Goal: Use online tool/utility

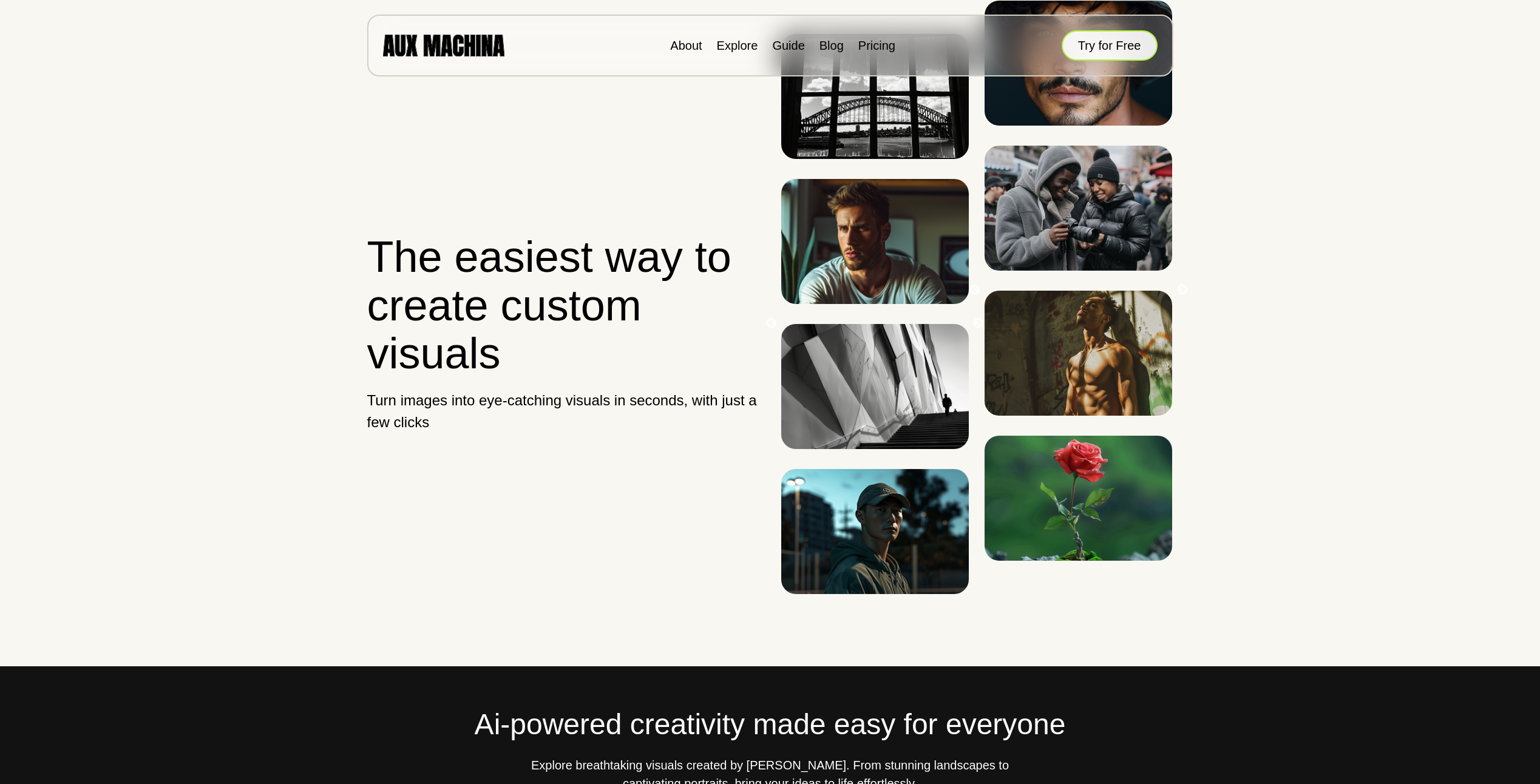
click at [1111, 42] on button "Try for Free" at bounding box center [1109, 46] width 96 height 30
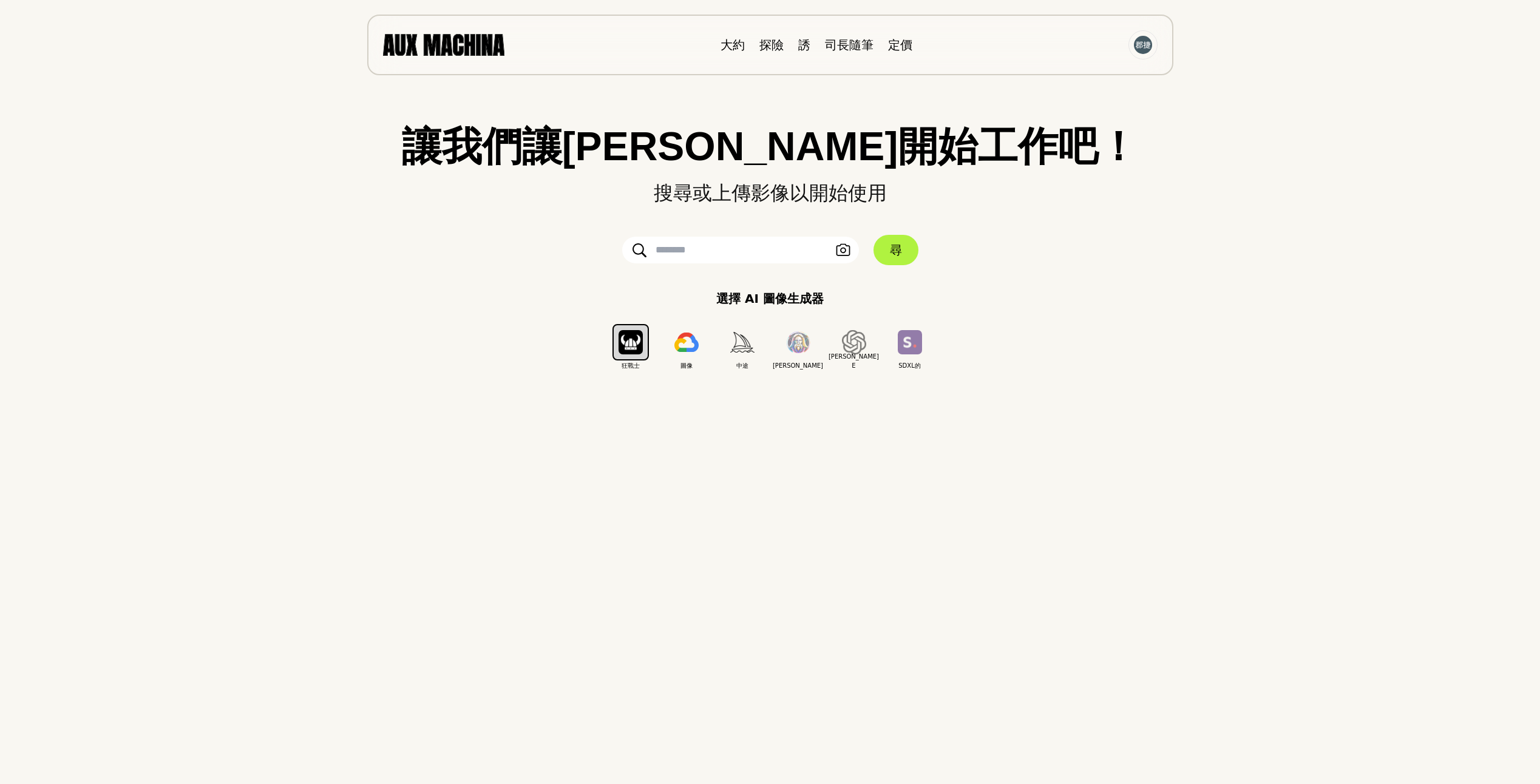
click at [772, 253] on input "text" at bounding box center [741, 250] width 237 height 27
paste input "**********"
type input "**********"
click at [889, 248] on button "尋" at bounding box center [896, 250] width 45 height 30
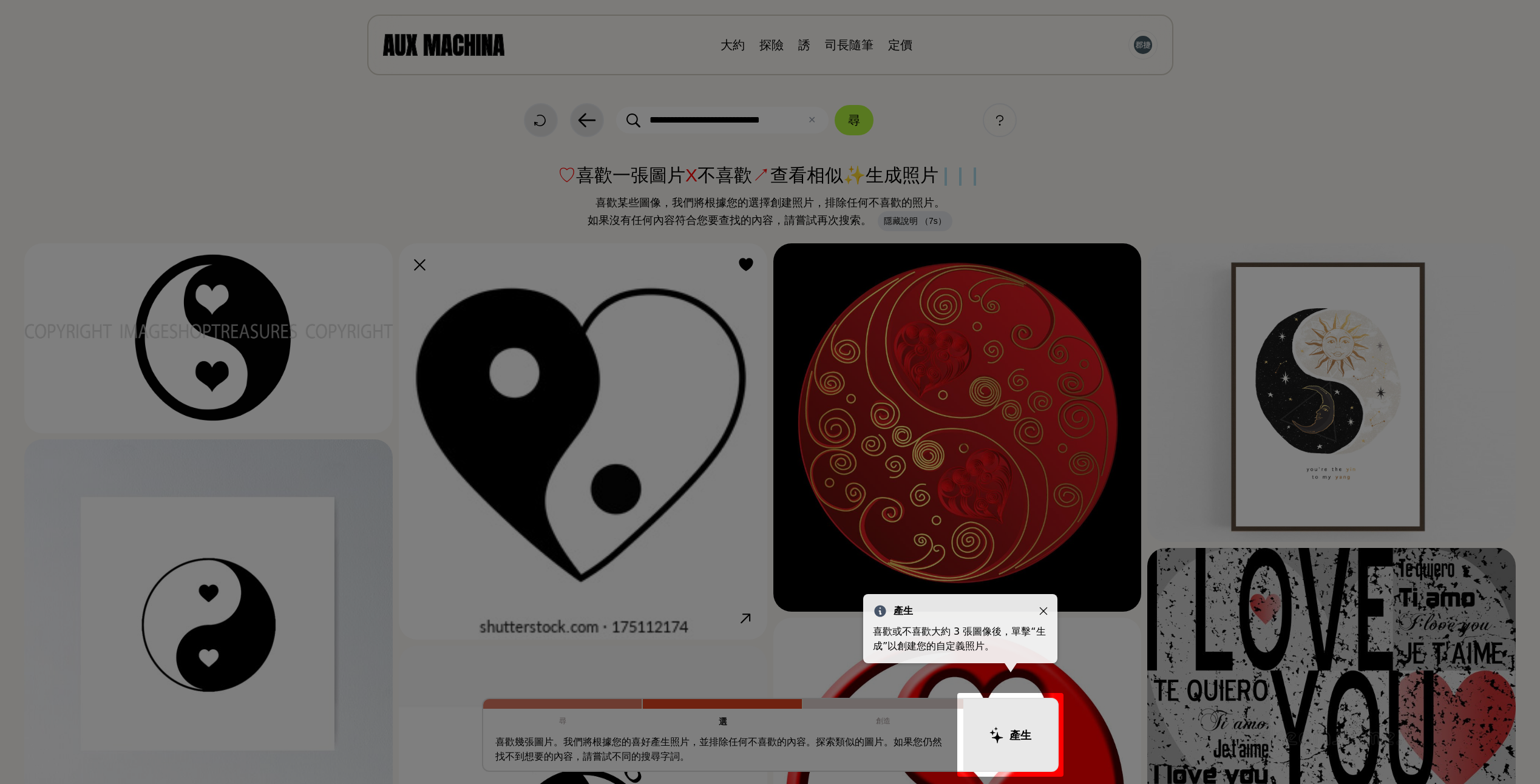
click at [1042, 610] on icon "近" at bounding box center [1043, 611] width 8 height 8
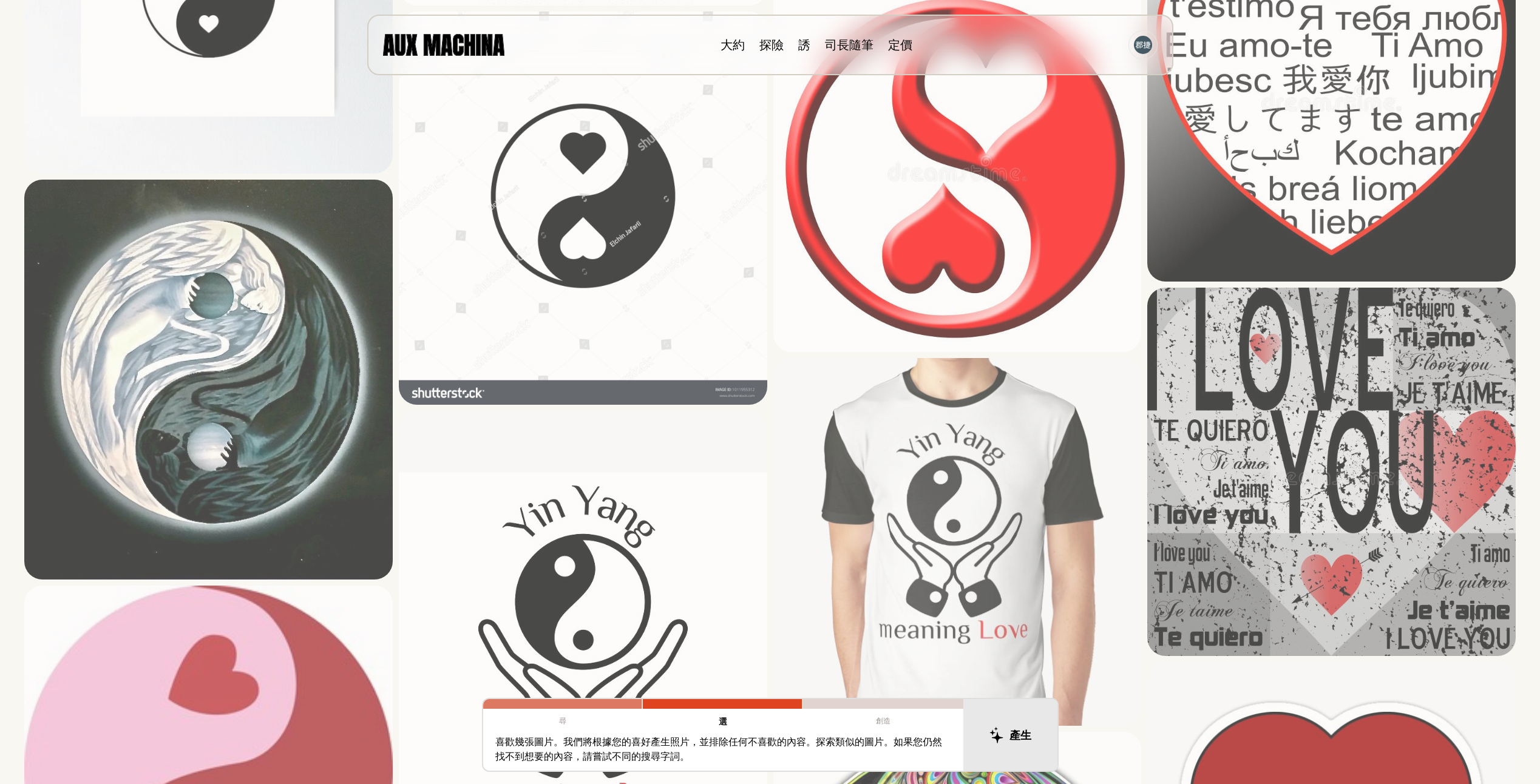
scroll to position [605, 0]
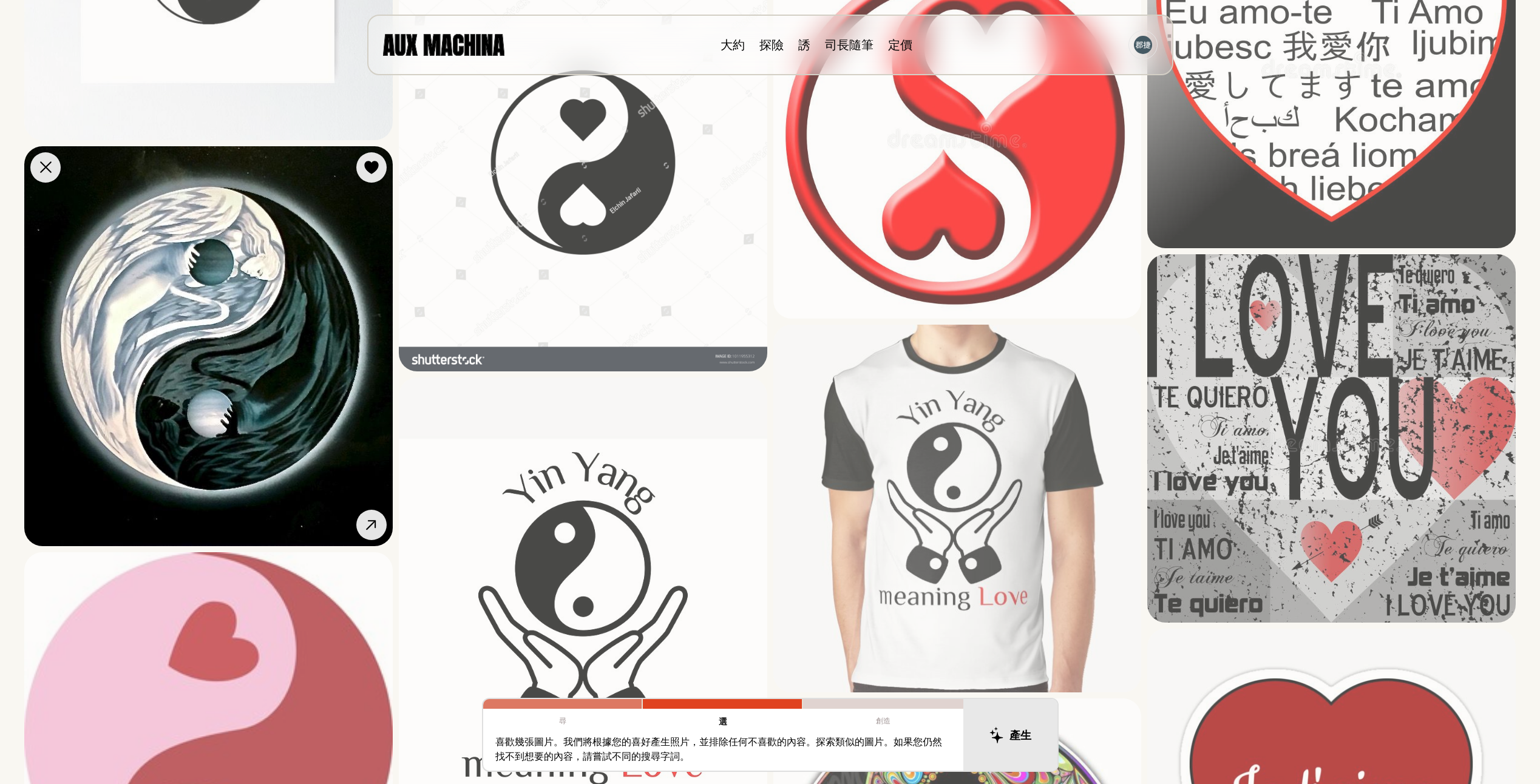
click at [352, 361] on img at bounding box center [208, 346] width 368 height 400
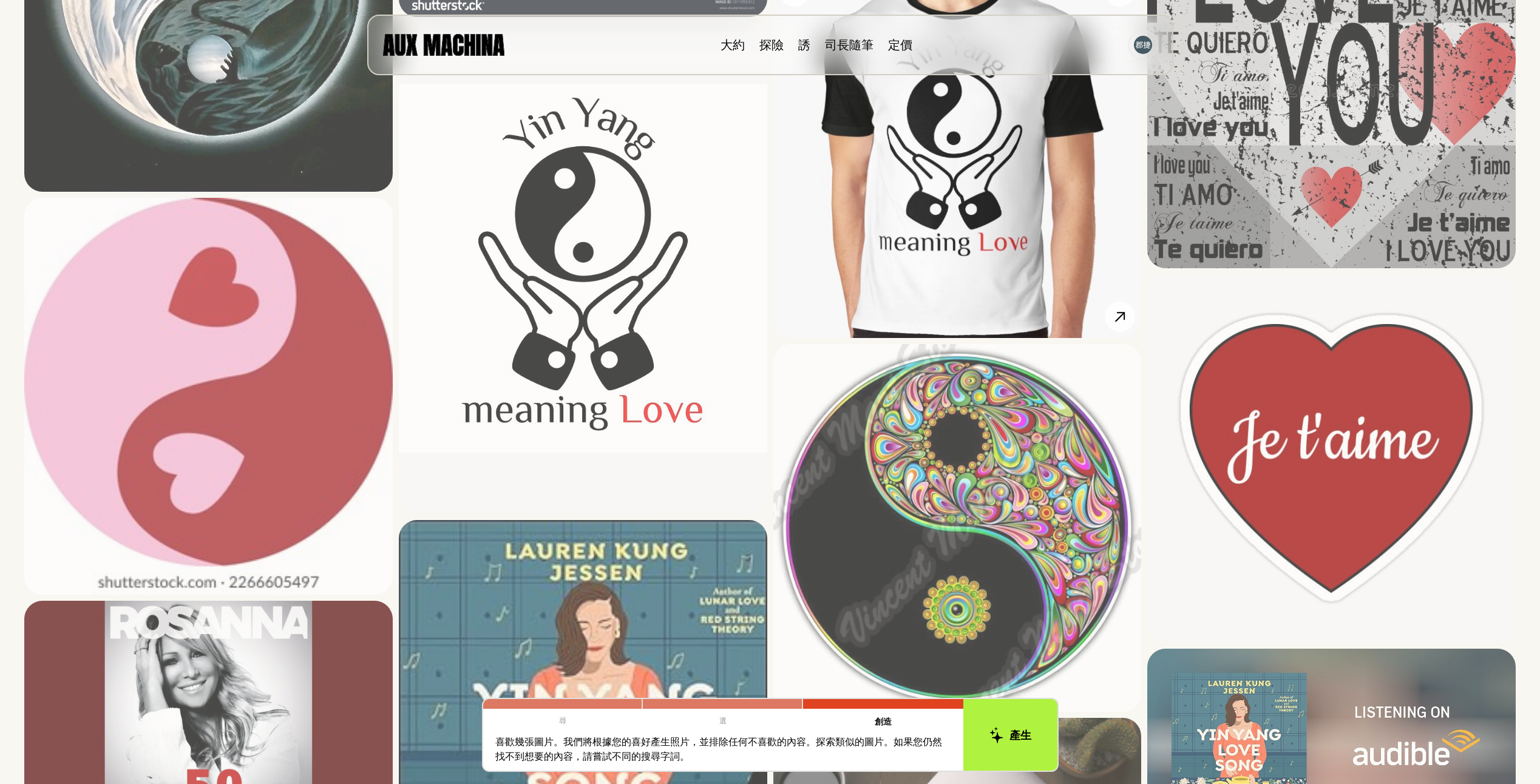
scroll to position [1030, 0]
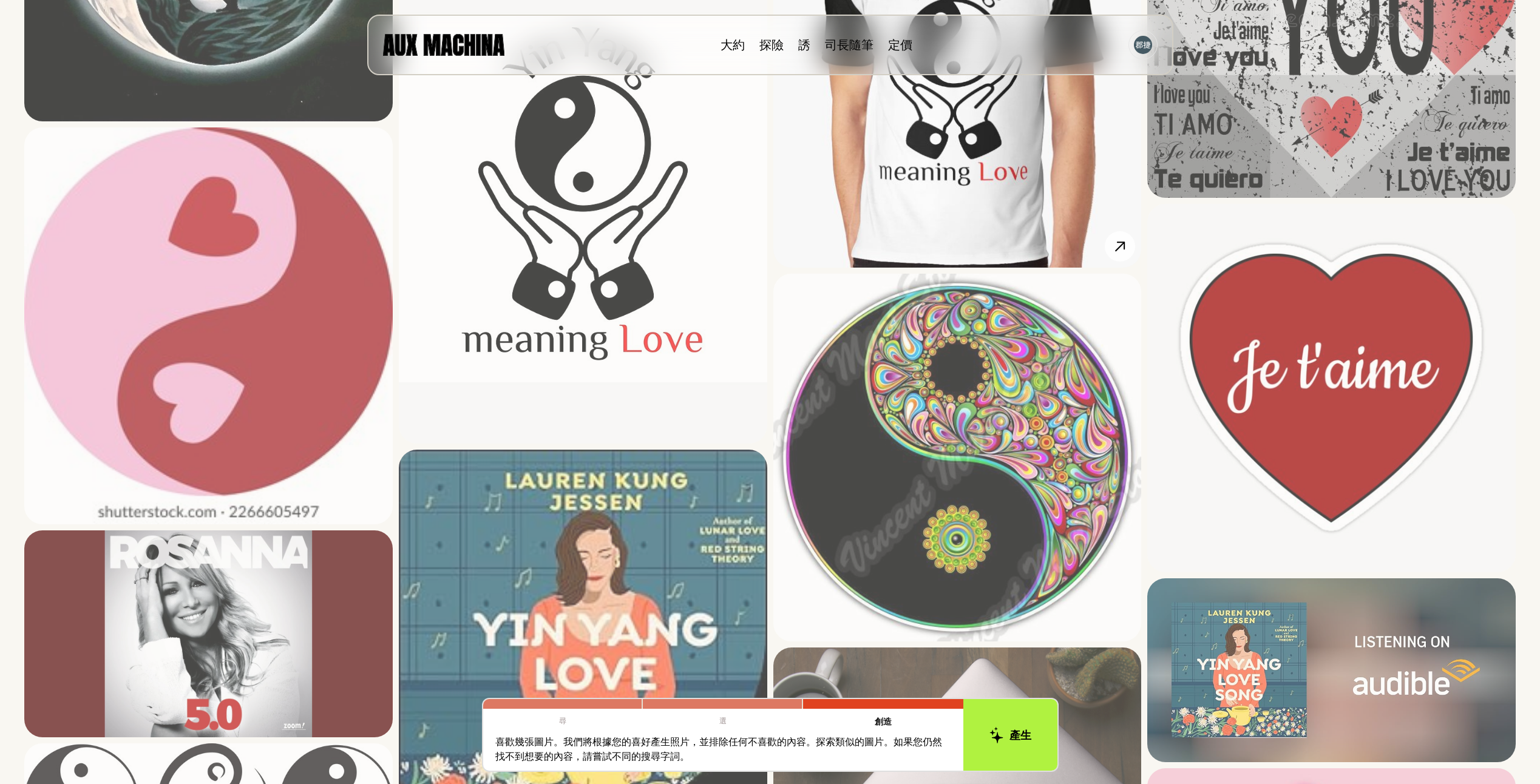
click at [958, 396] on img at bounding box center [958, 457] width 368 height 368
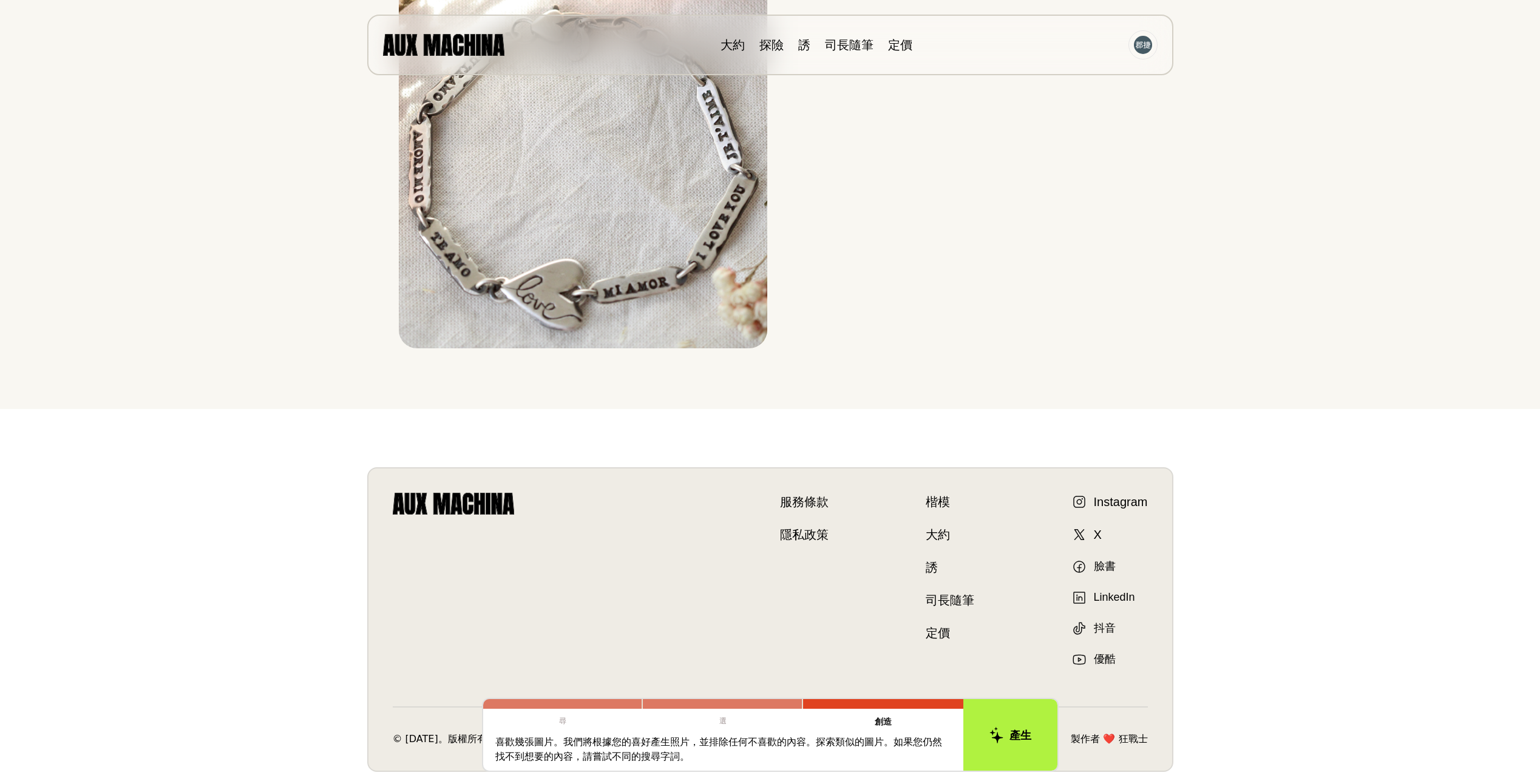
scroll to position [5804, 0]
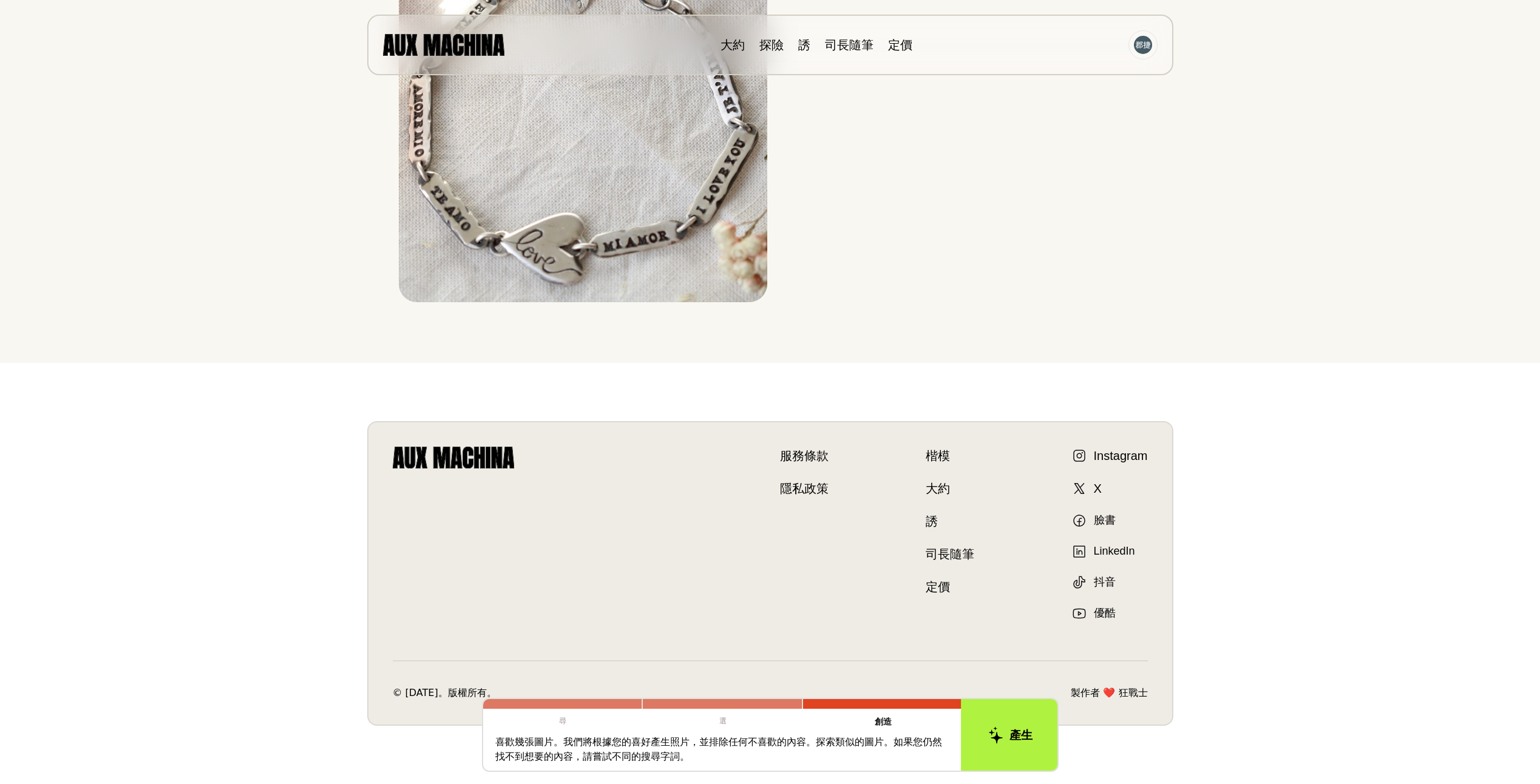
click at [1013, 741] on font "產生" at bounding box center [1020, 734] width 23 height 17
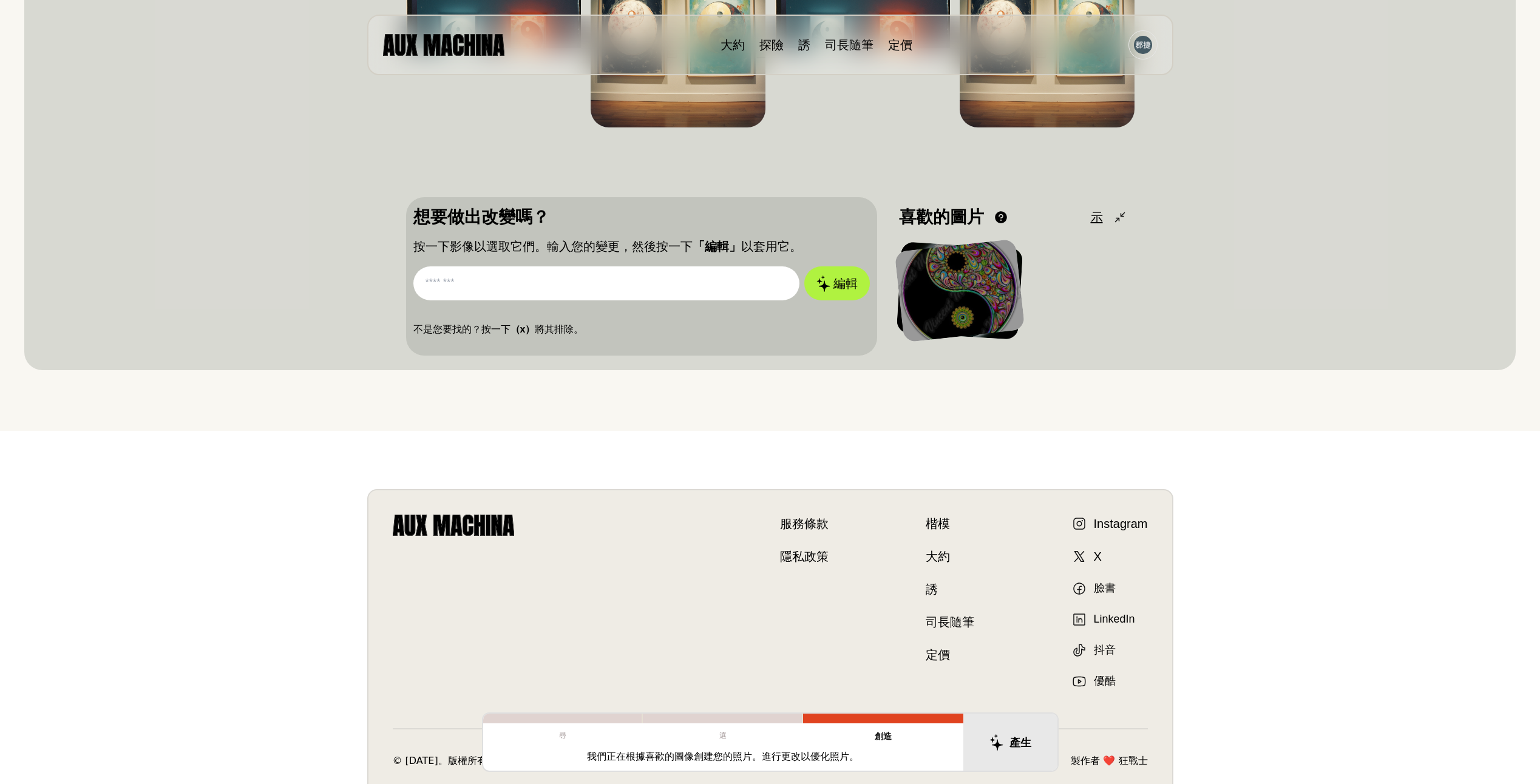
scroll to position [0, 0]
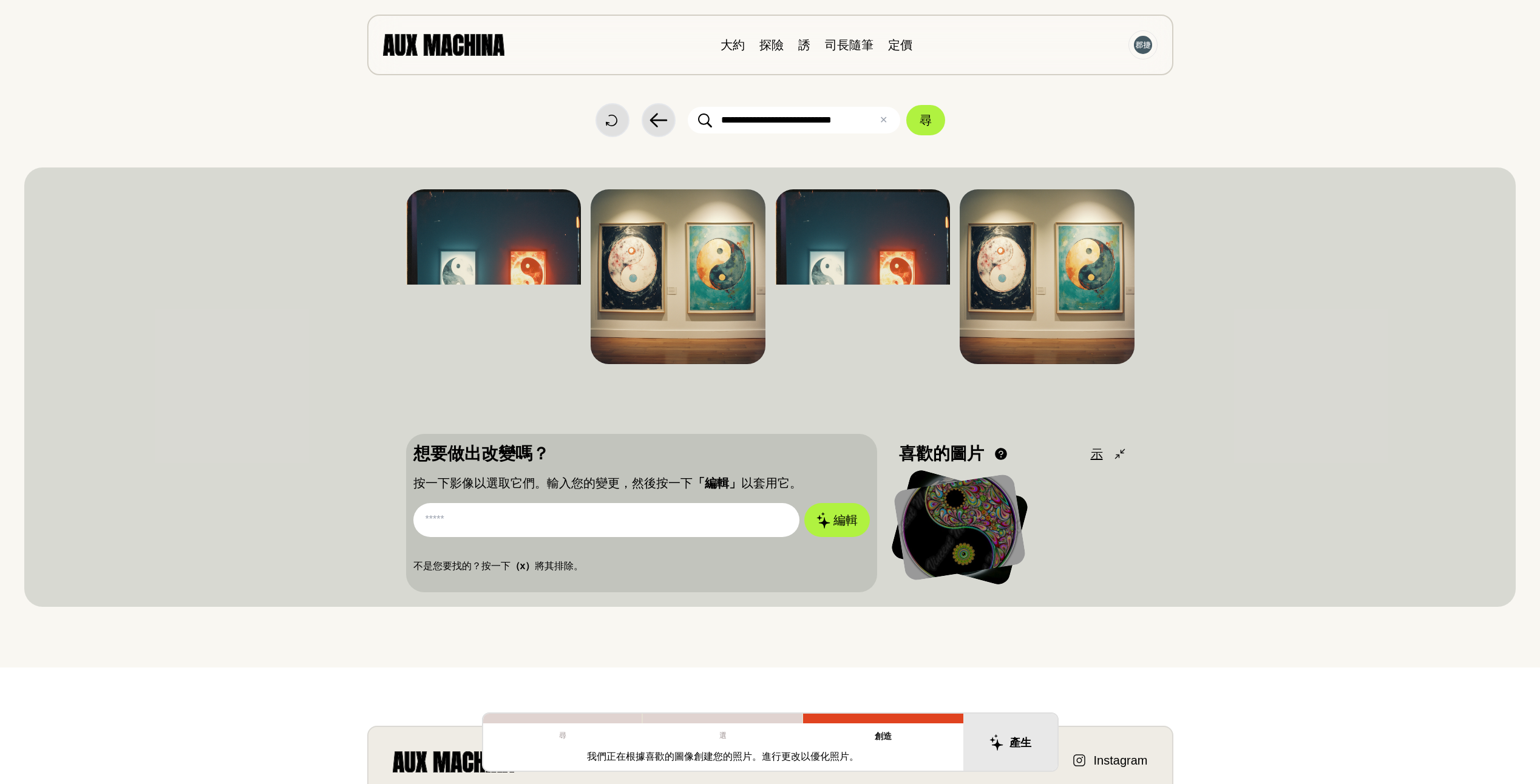
click at [762, 523] on input "text" at bounding box center [607, 520] width 386 height 34
drag, startPoint x: 476, startPoint y: 520, endPoint x: 329, endPoint y: 522, distance: 147.0
click at [314, 524] on div "Dislike Like Share Download Dislike Like Share Download Dislike Like Share 下載 嫌…" at bounding box center [770, 388] width 1492 height 439
type input "*******"
click at [858, 520] on font "編輯" at bounding box center [845, 520] width 26 height 20
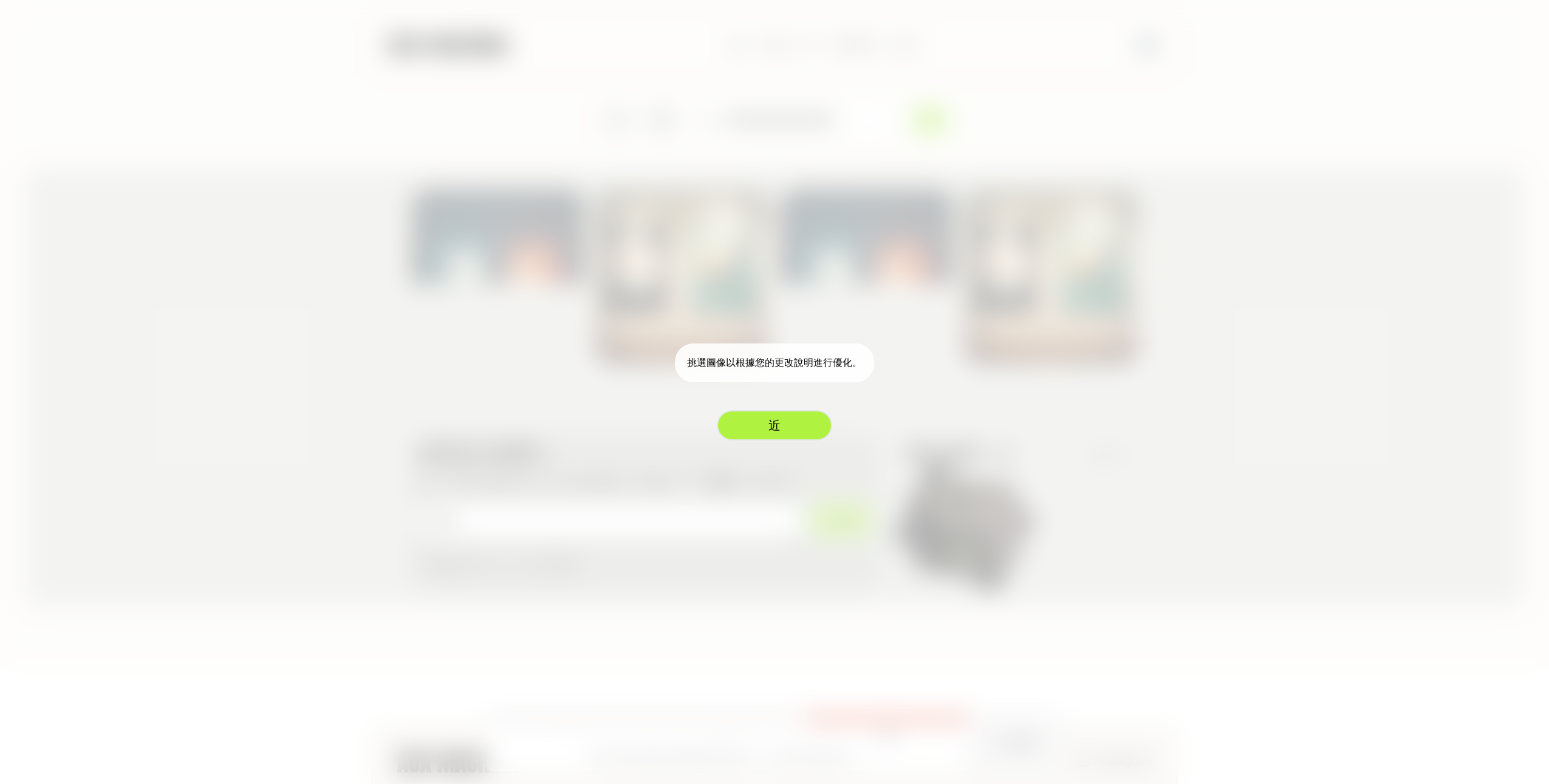
click at [769, 423] on button "近" at bounding box center [774, 425] width 115 height 30
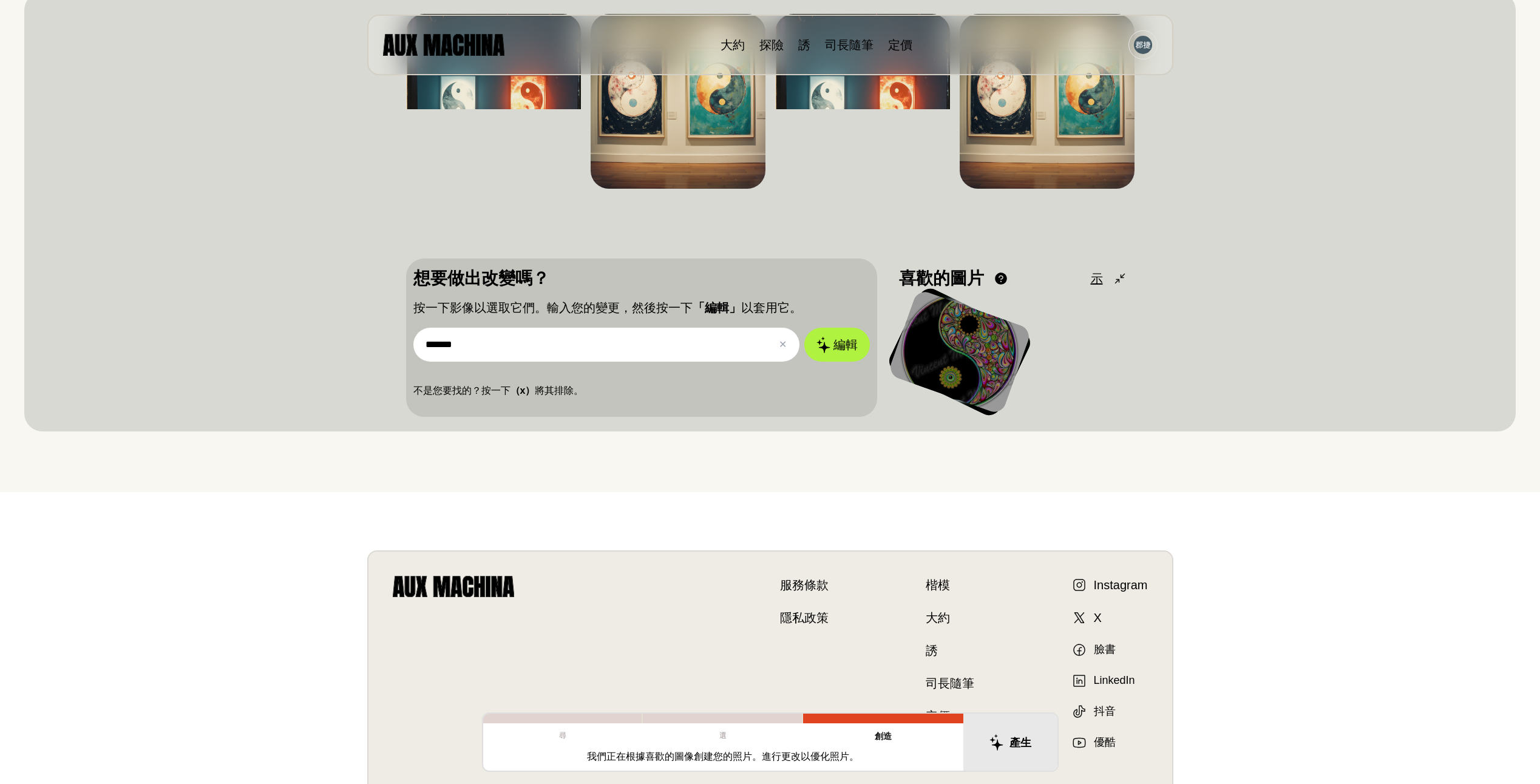
scroll to position [1, 0]
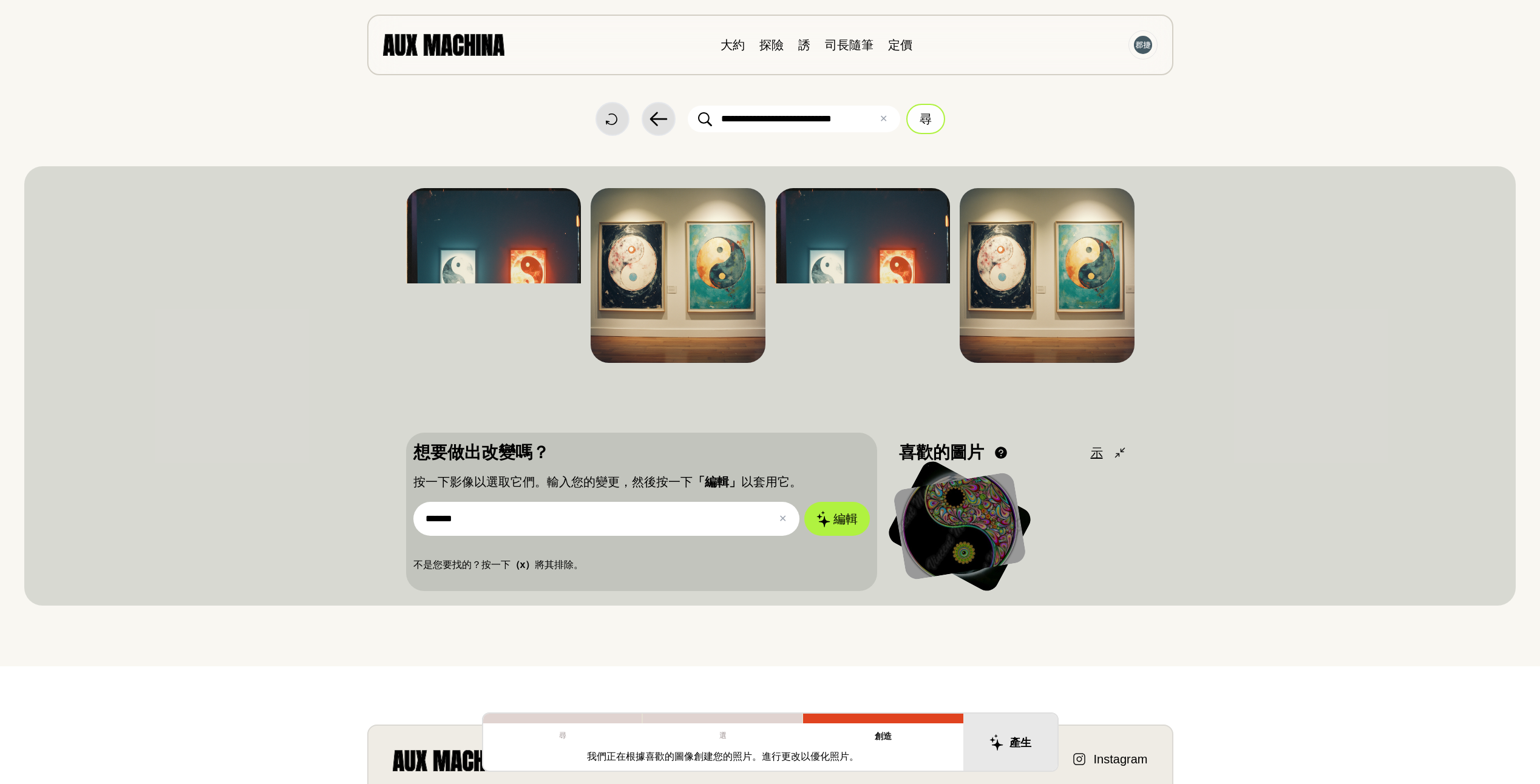
click at [937, 121] on button "尋" at bounding box center [925, 119] width 38 height 30
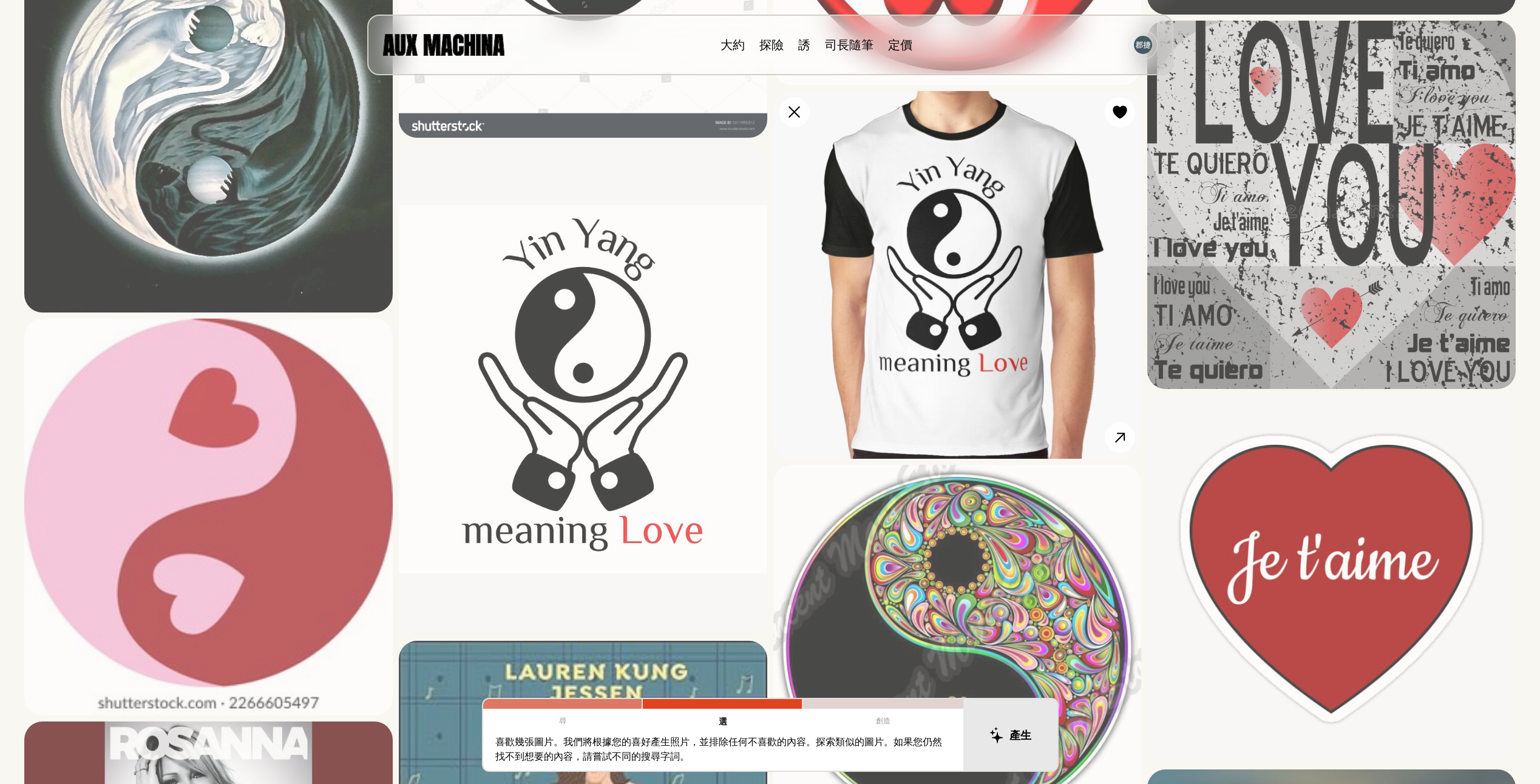
scroll to position [910, 0]
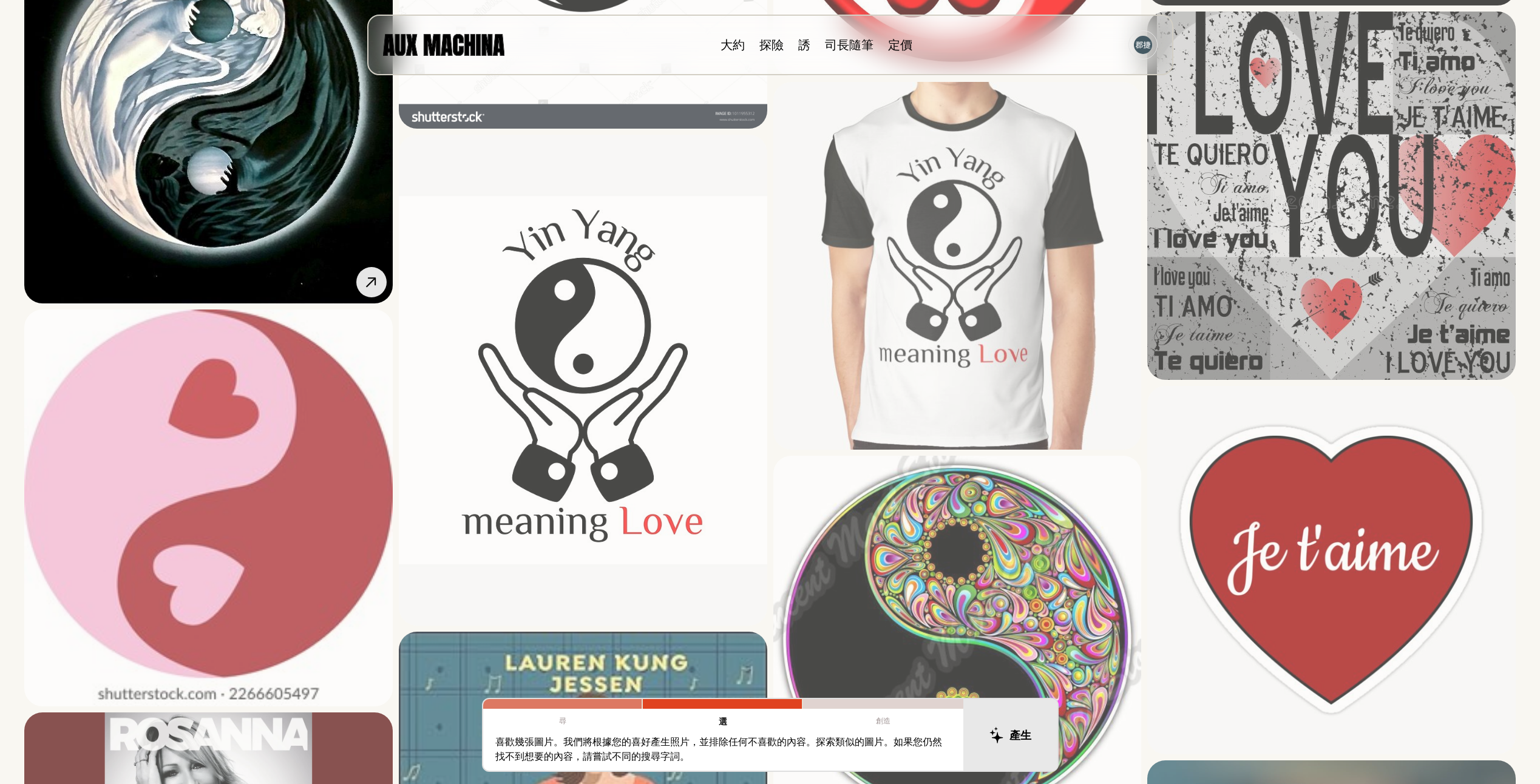
click at [342, 226] on img at bounding box center [208, 104] width 368 height 400
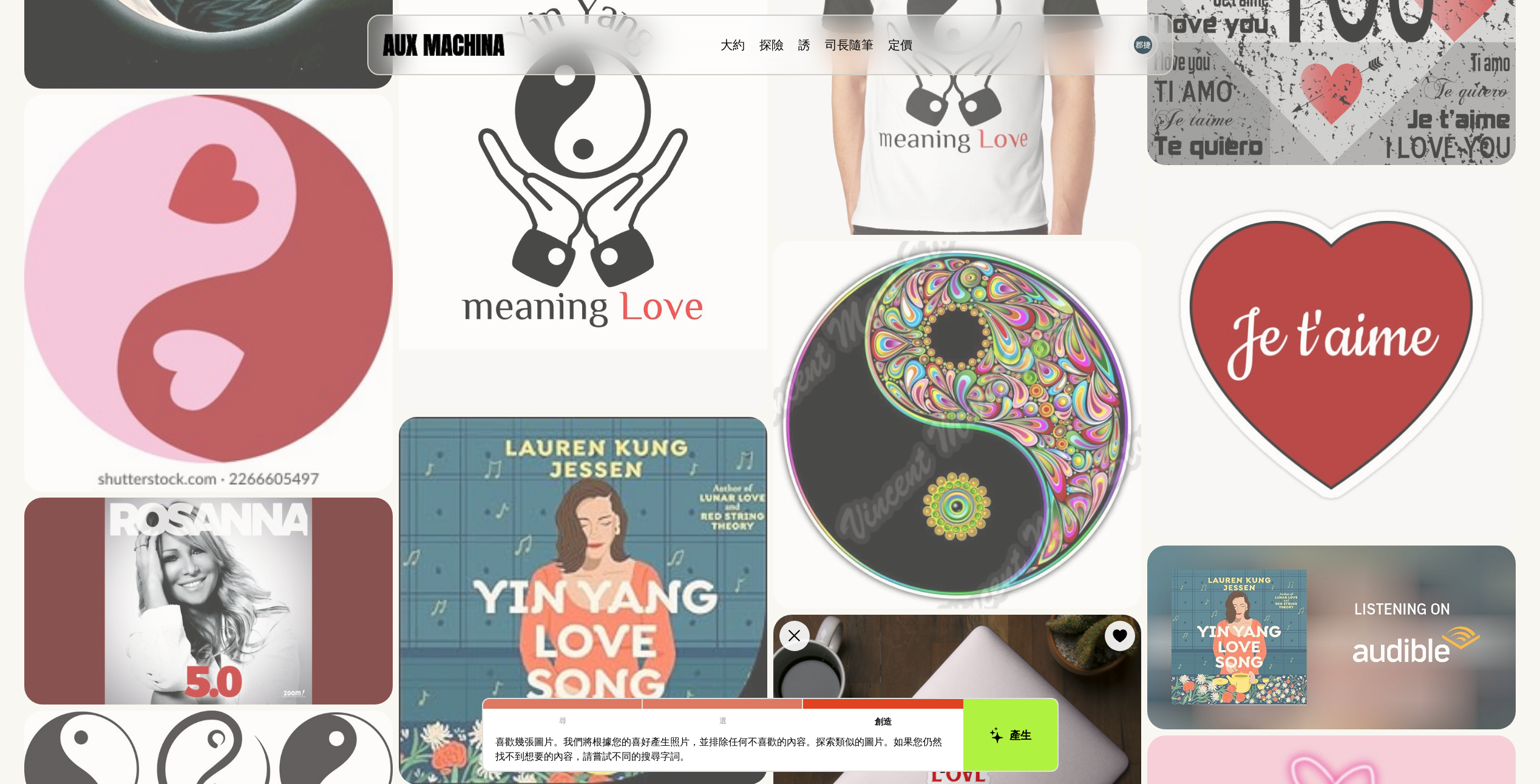
scroll to position [1213, 0]
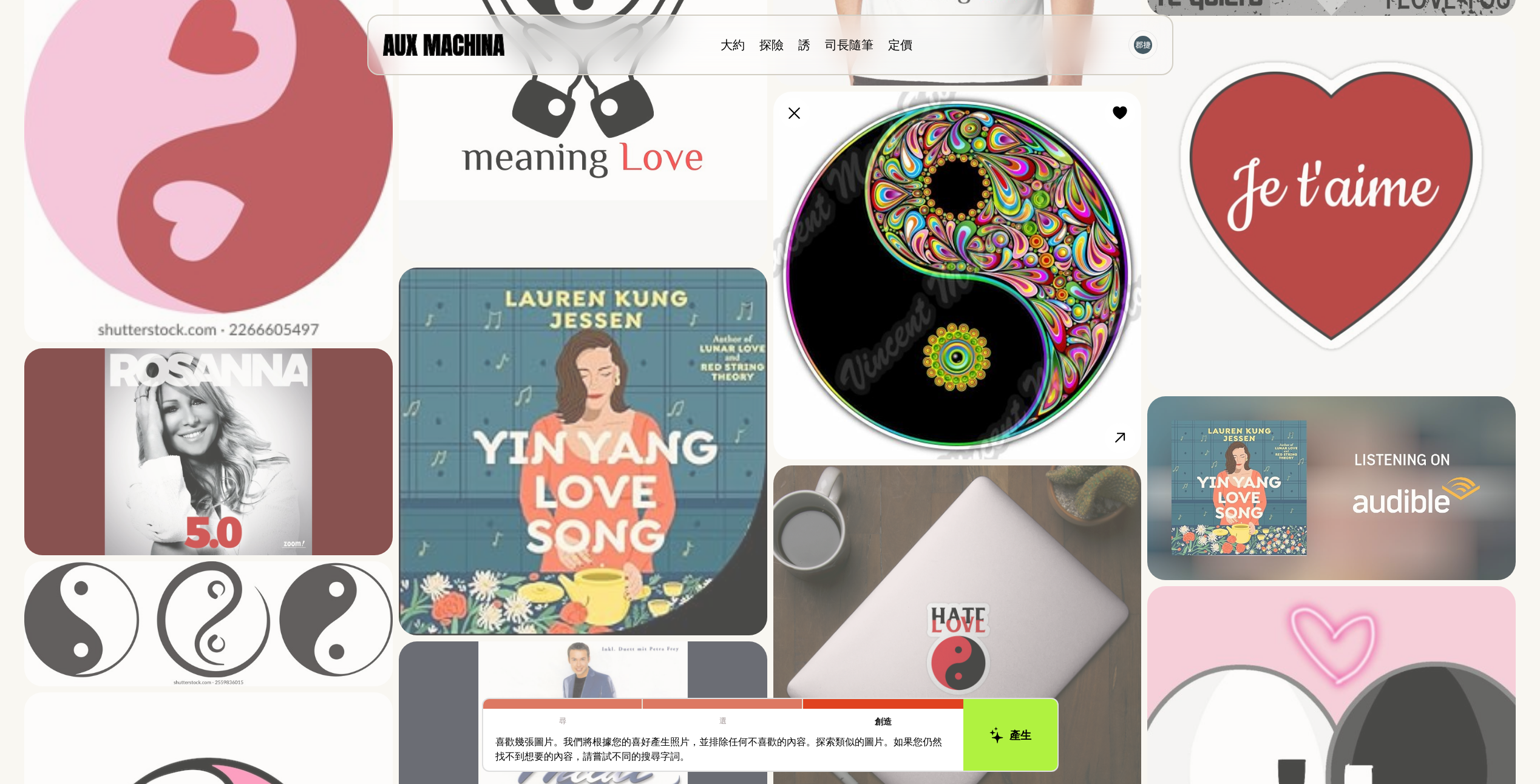
click at [994, 338] on img at bounding box center [958, 276] width 368 height 368
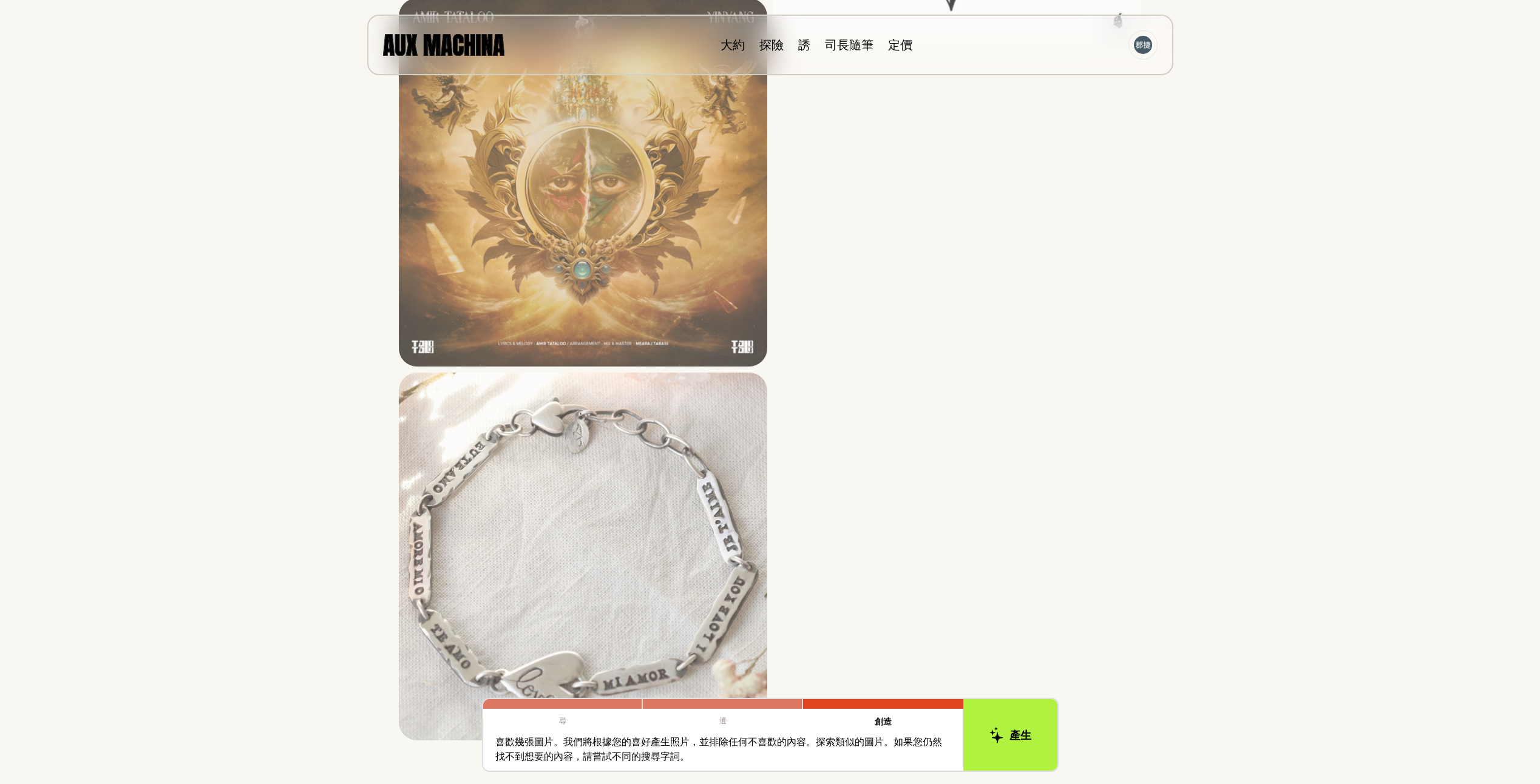
scroll to position [5197, 0]
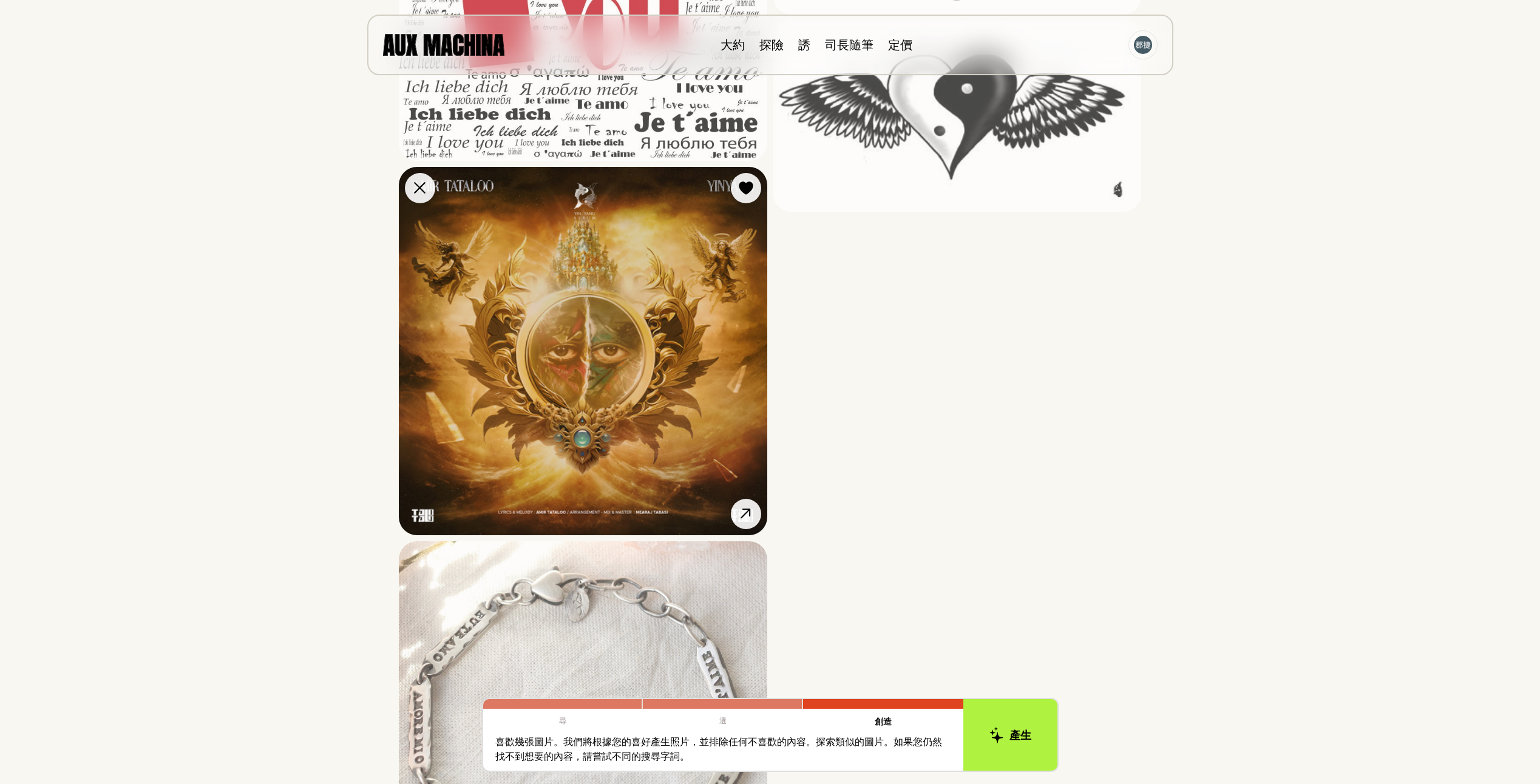
click at [624, 412] on img at bounding box center [582, 351] width 368 height 368
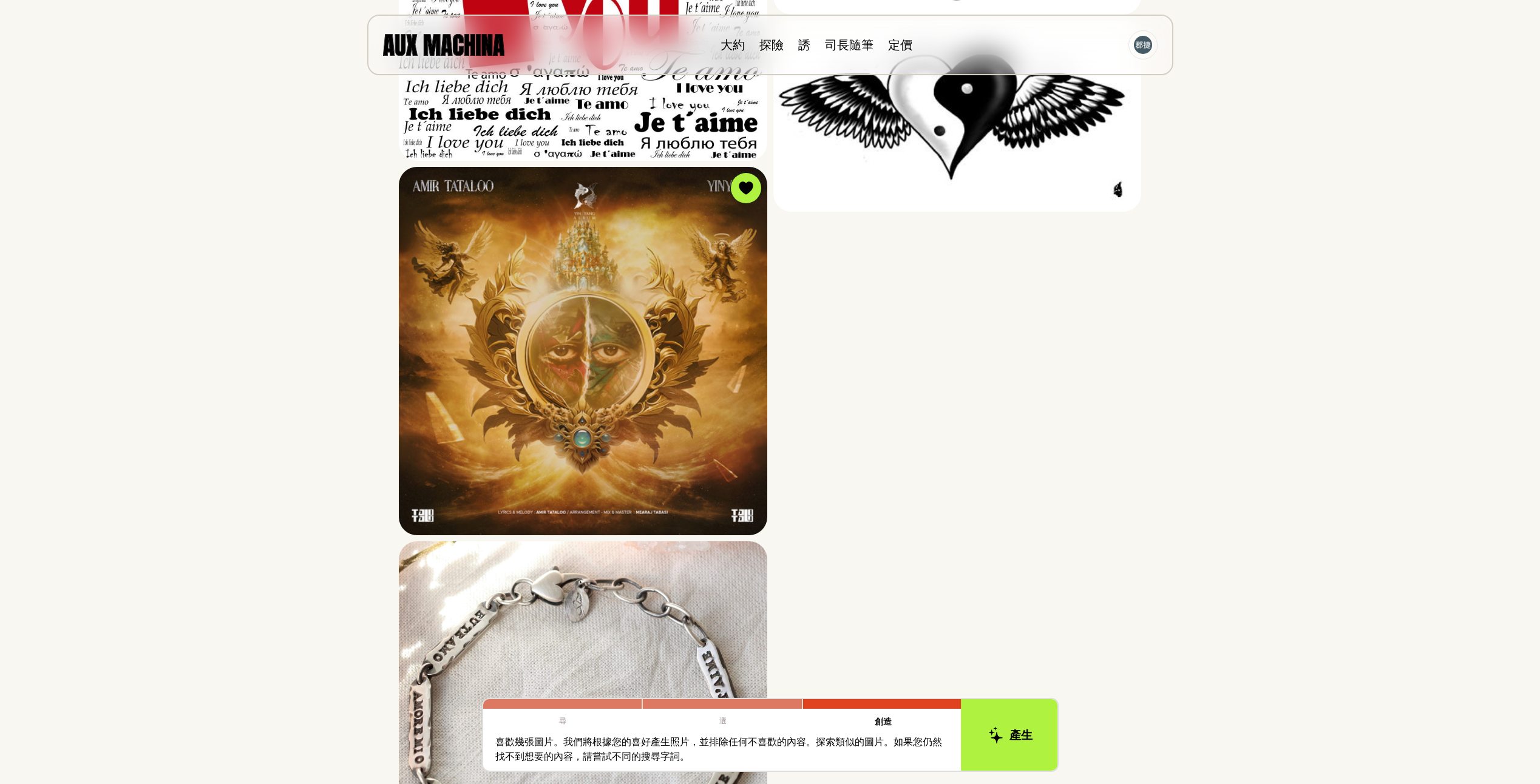
click at [1018, 741] on font "產生" at bounding box center [1020, 734] width 23 height 17
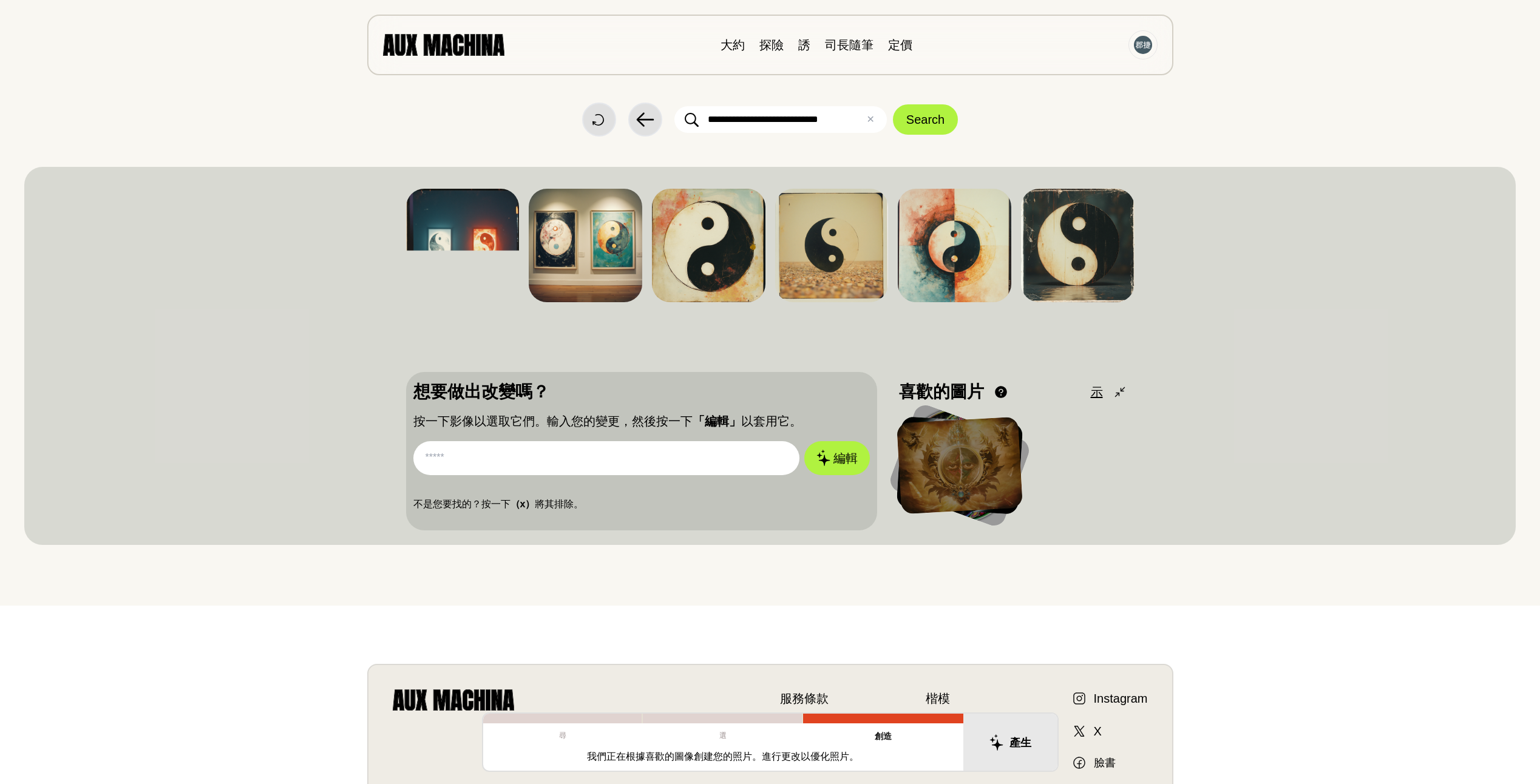
scroll to position [0, 0]
click at [936, 452] on div at bounding box center [959, 466] width 137 height 113
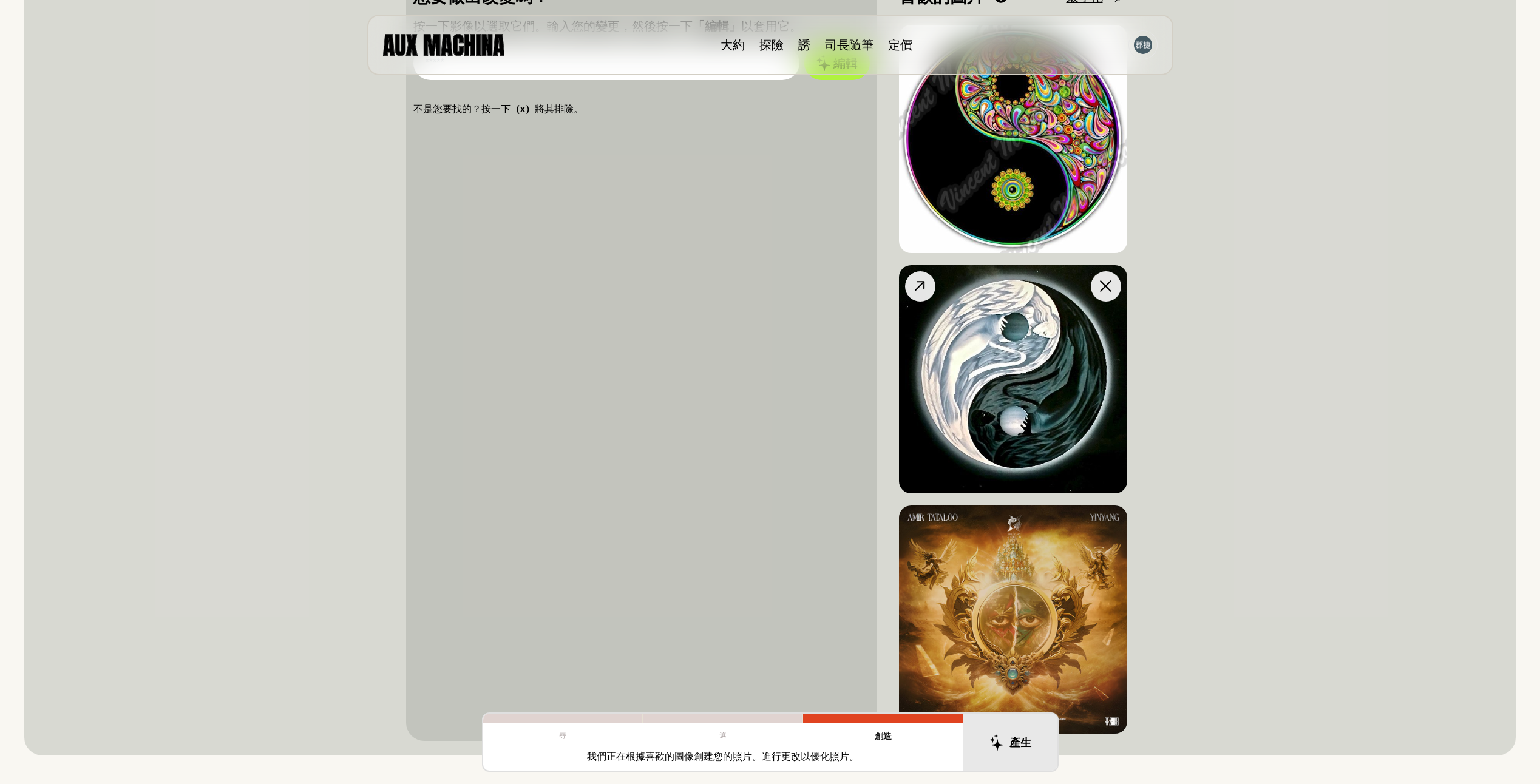
scroll to position [425, 0]
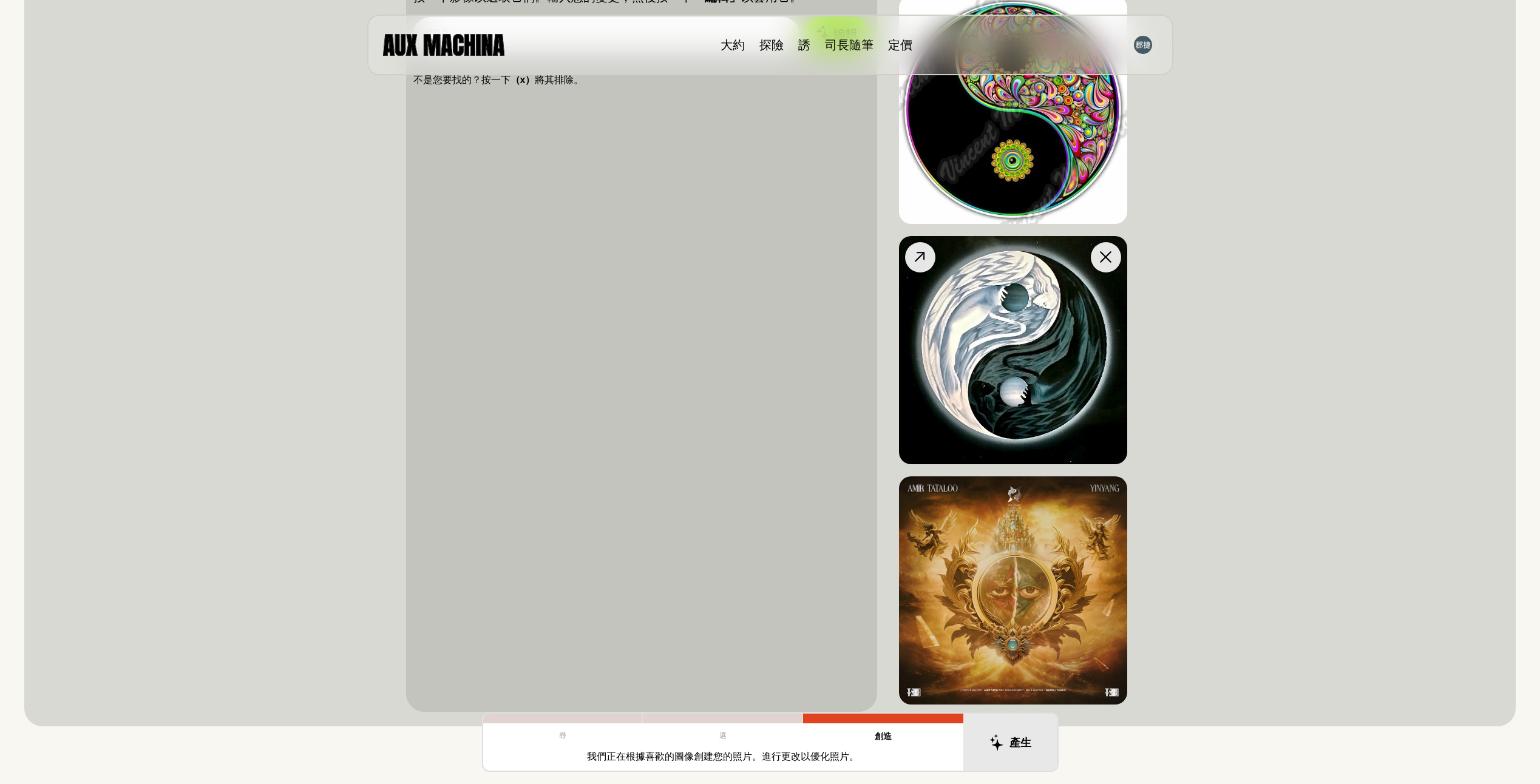
click at [1001, 405] on img at bounding box center [1012, 349] width 228 height 228
click at [1024, 403] on img at bounding box center [1012, 349] width 228 height 228
click at [919, 263] on icon at bounding box center [920, 257] width 18 height 18
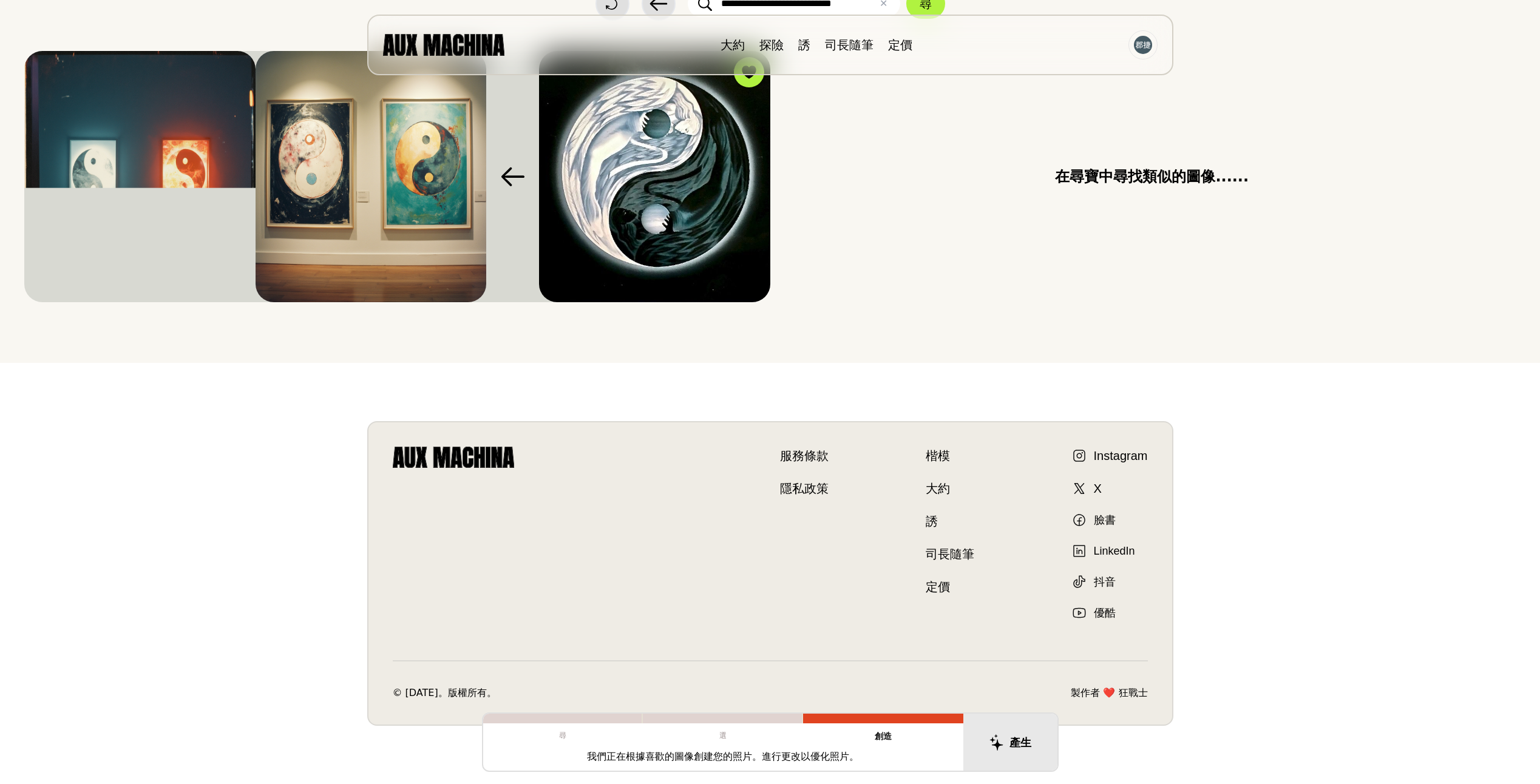
scroll to position [0, 0]
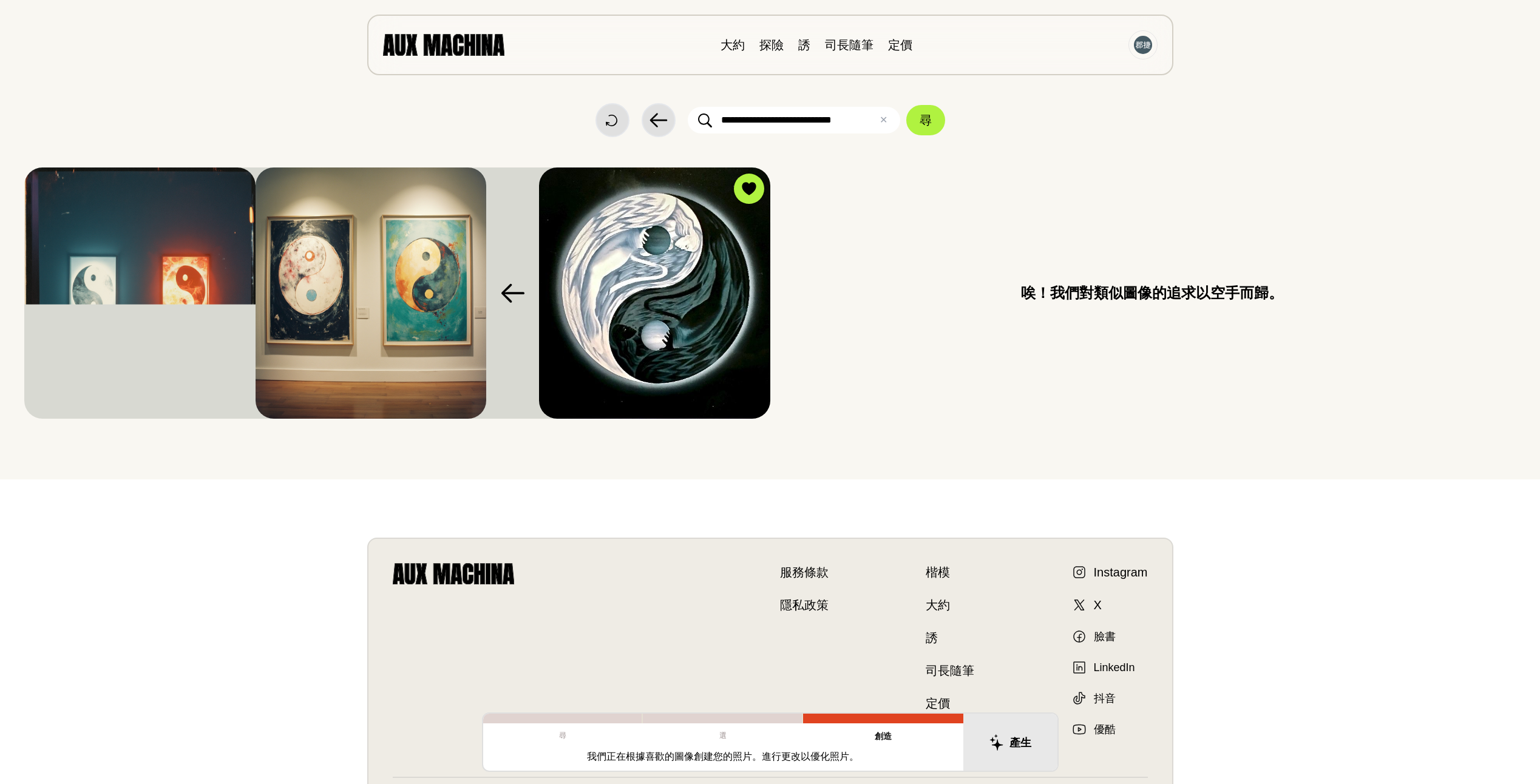
click at [707, 285] on img at bounding box center [654, 293] width 231 height 251
click at [647, 285] on img at bounding box center [654, 293] width 231 height 251
